Goal: Navigation & Orientation: Find specific page/section

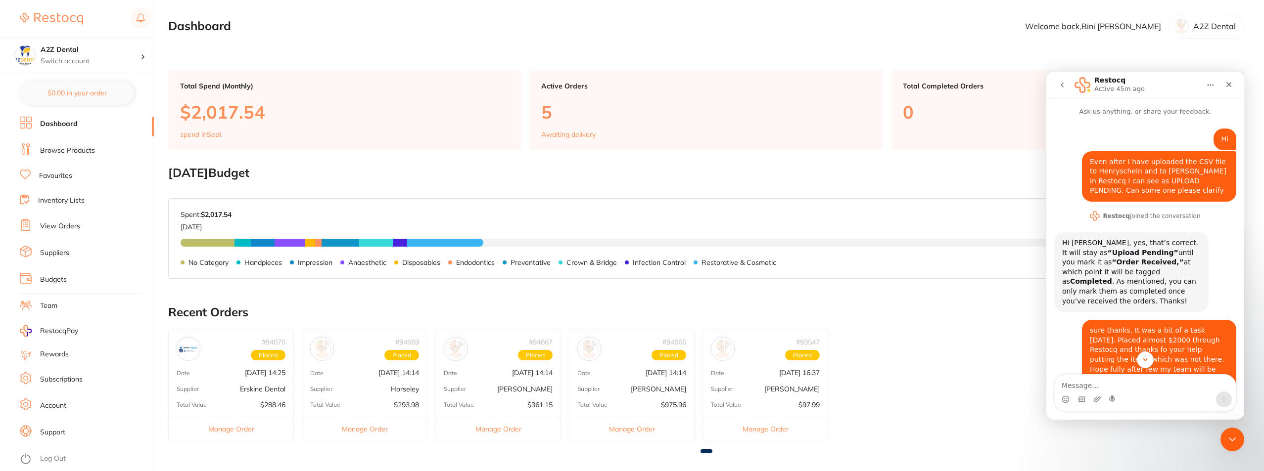
scroll to position [1, 0]
click at [66, 198] on link "Inventory Lists" at bounding box center [61, 201] width 46 height 10
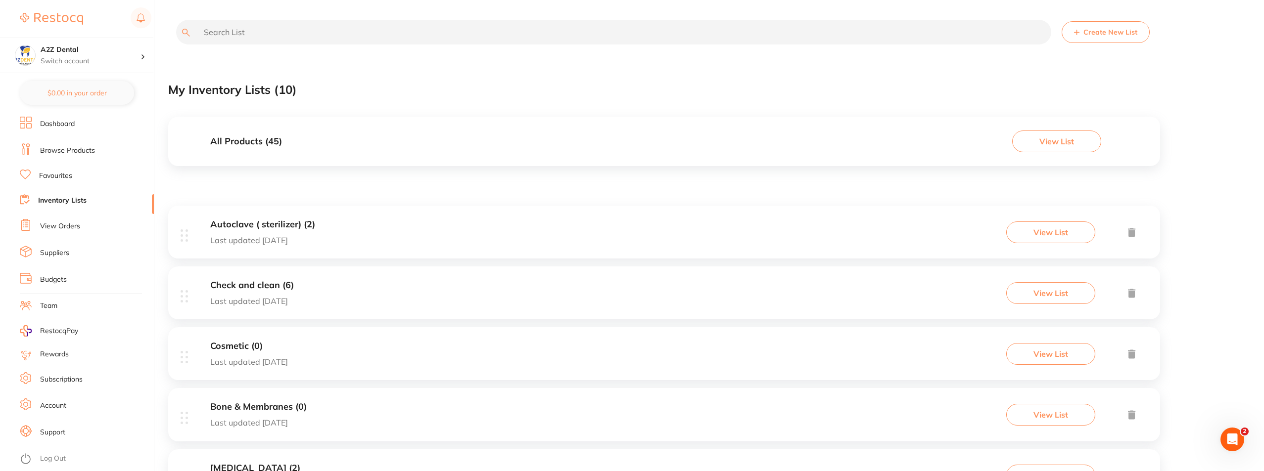
click at [64, 125] on link "Dashboard" at bounding box center [57, 124] width 35 height 10
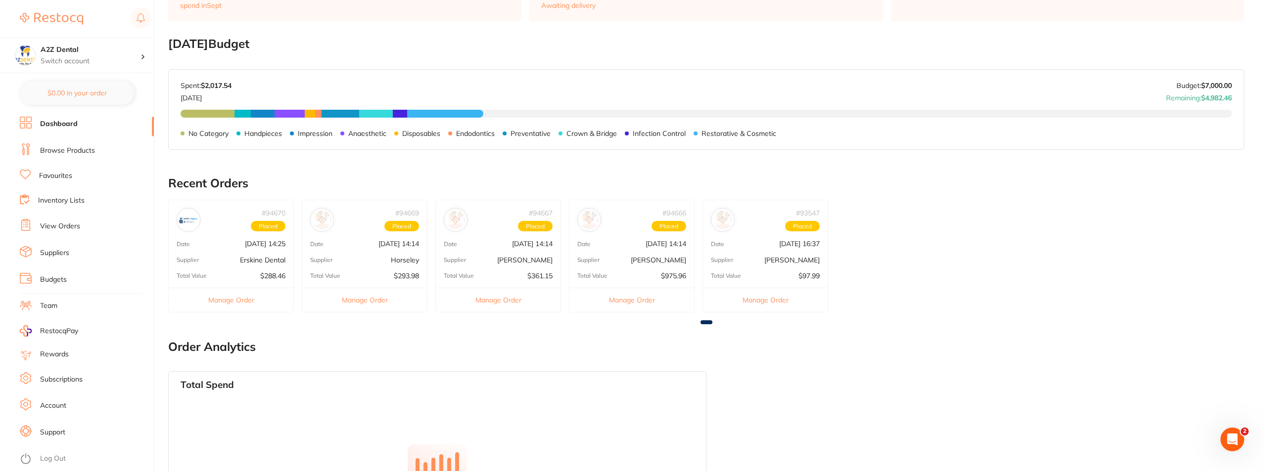
scroll to position [99, 0]
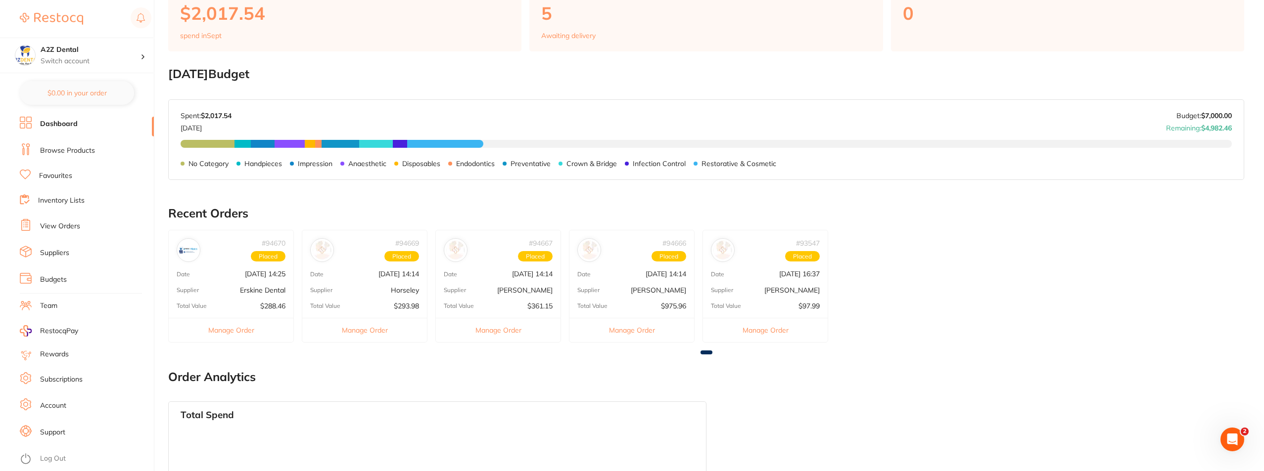
click at [749, 271] on div "Date [DATE] 16:37" at bounding box center [765, 274] width 125 height 8
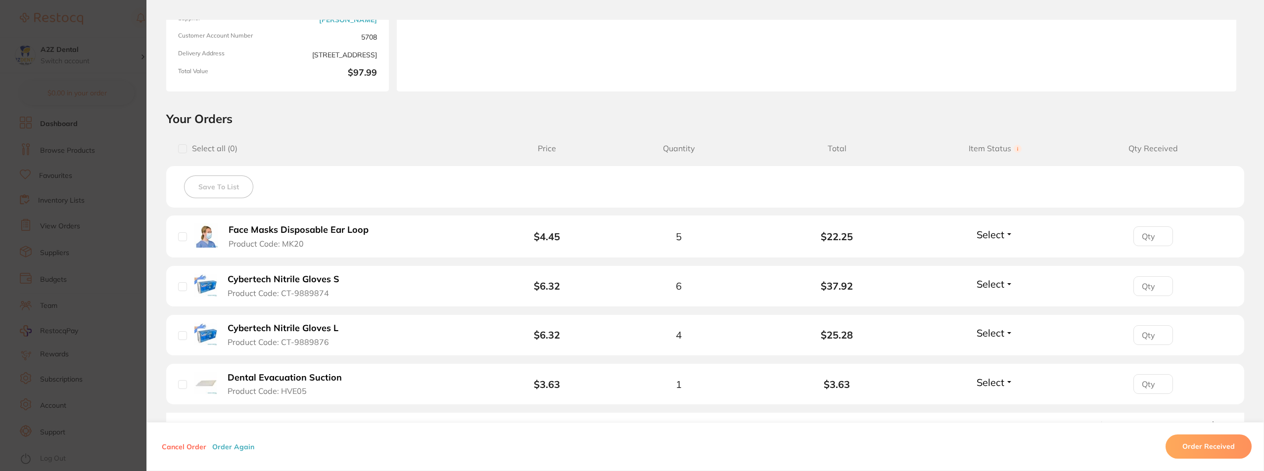
scroll to position [0, 0]
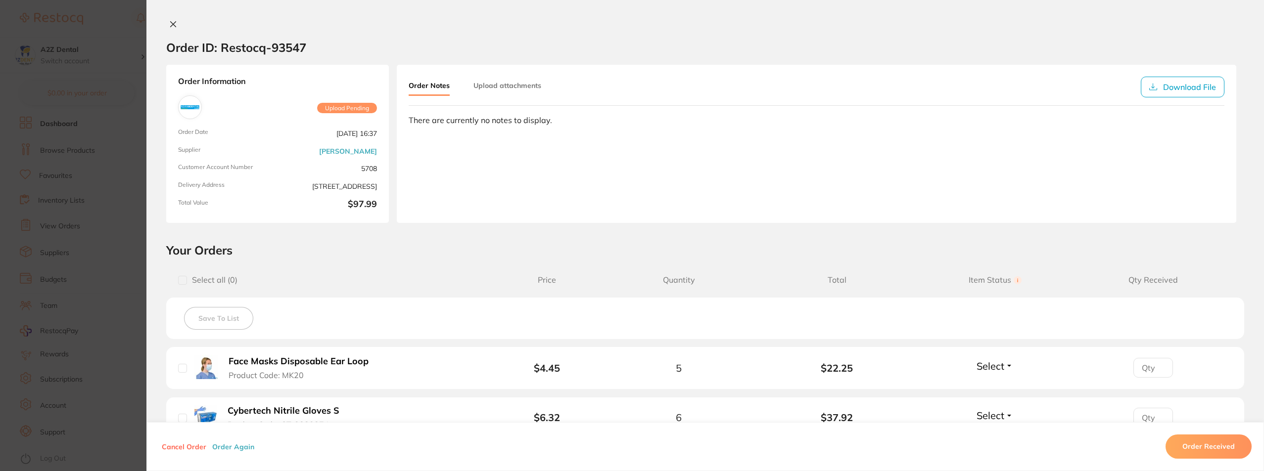
click at [171, 23] on icon at bounding box center [173, 24] width 8 height 8
